Goal: Transaction & Acquisition: Purchase product/service

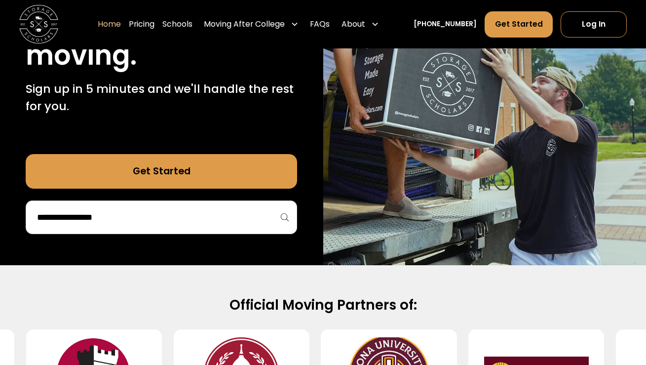
scroll to position [199, 0]
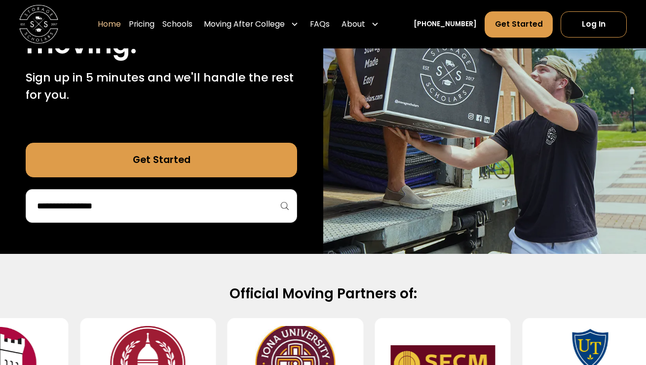
click at [139, 225] on div "40,000 moves since [DATE] Stress free student storage and moving. Sign up in 5 …" at bounding box center [161, 67] width 323 height 373
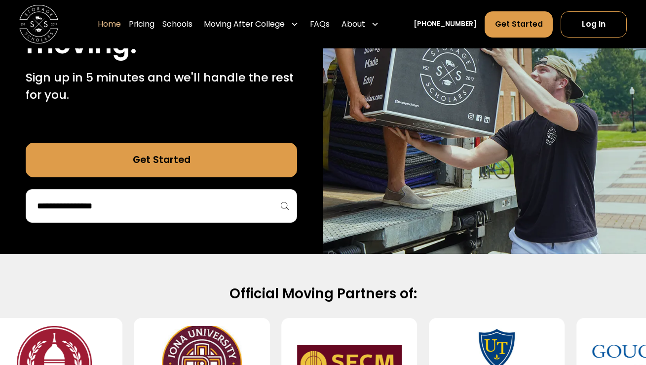
click at [139, 208] on input "search" at bounding box center [161, 205] width 251 height 17
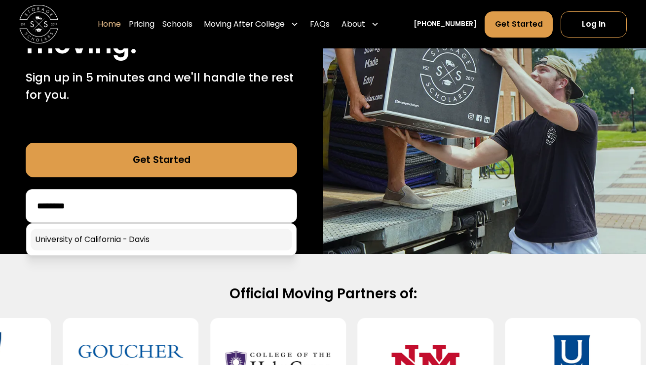
type input "********"
click at [155, 246] on link at bounding box center [161, 239] width 261 height 22
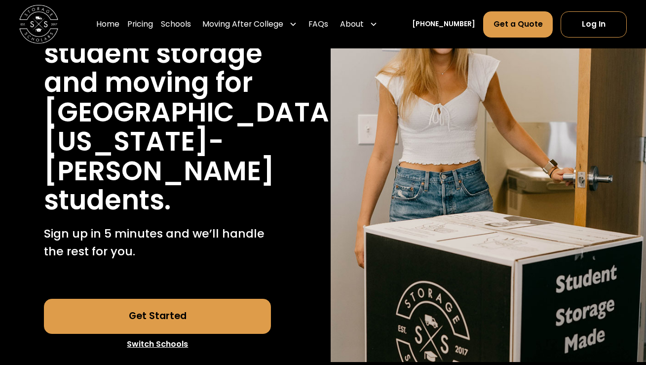
scroll to position [154, 0]
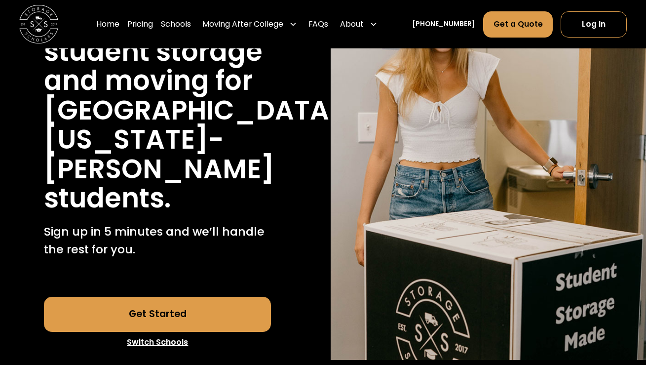
click at [204, 296] on link "Get Started" at bounding box center [157, 313] width 227 height 35
